Goal: Task Accomplishment & Management: Book appointment/travel/reservation

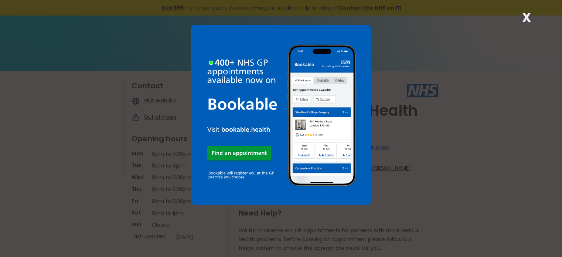
click at [226, 153] on img at bounding box center [281, 115] width 180 height 180
click at [523, 17] on strong "X" at bounding box center [526, 17] width 9 height 18
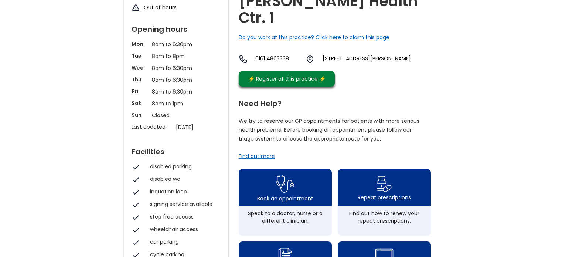
scroll to position [111, 0]
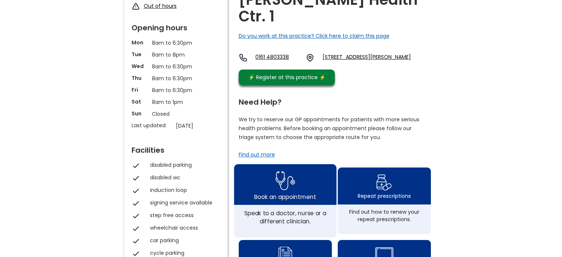
click at [275, 177] on img at bounding box center [285, 180] width 20 height 24
